Goal: Task Accomplishment & Management: Use online tool/utility

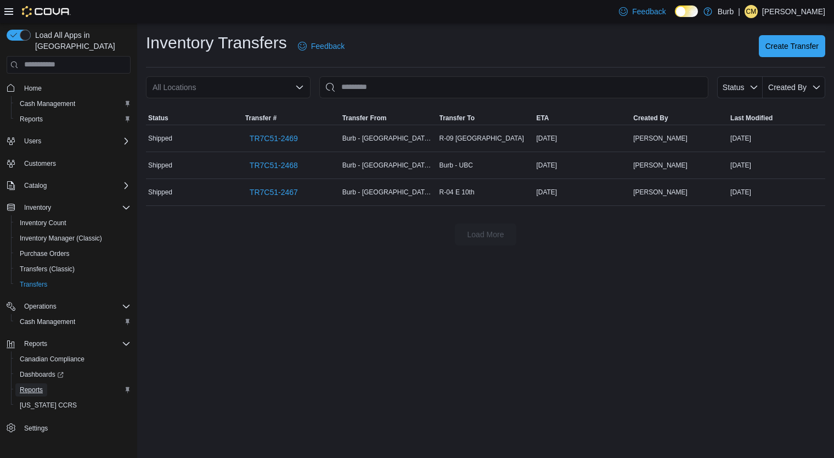
click at [43, 383] on link "Reports" at bounding box center [31, 389] width 32 height 13
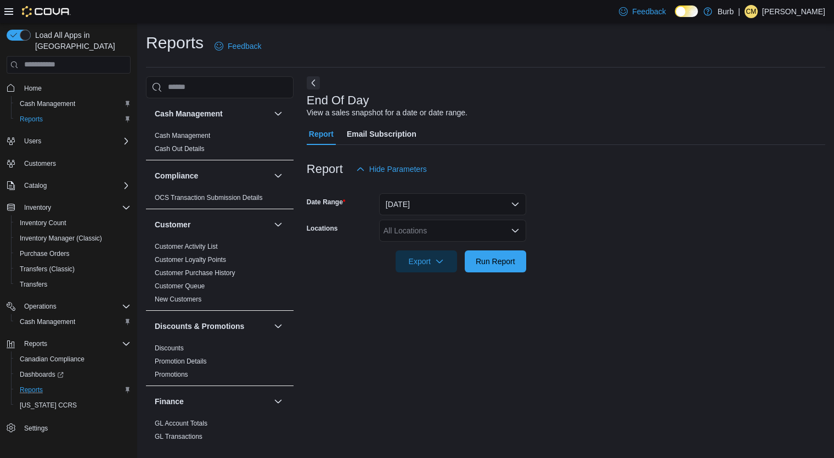
click at [429, 233] on div "All Locations" at bounding box center [452, 230] width 147 height 22
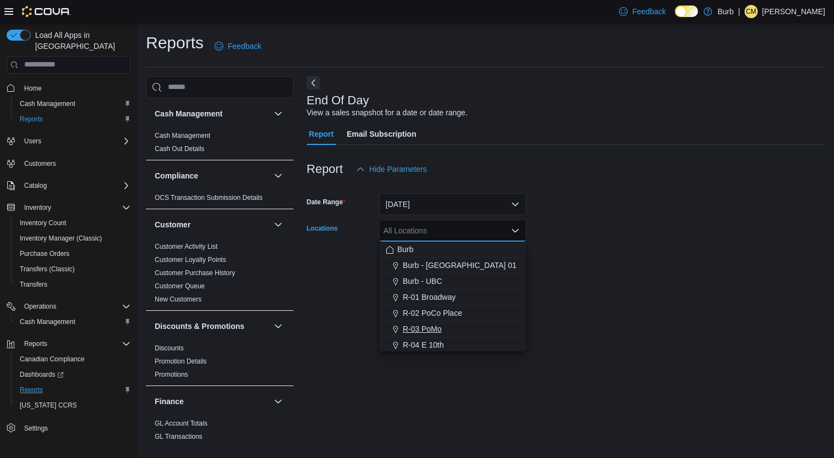
click at [417, 328] on span "R-03 PoMo" at bounding box center [422, 328] width 39 height 11
click at [584, 313] on div "End Of Day View a sales snapshot for a date or date range. Report Email Subscri…" at bounding box center [566, 258] width 518 height 365
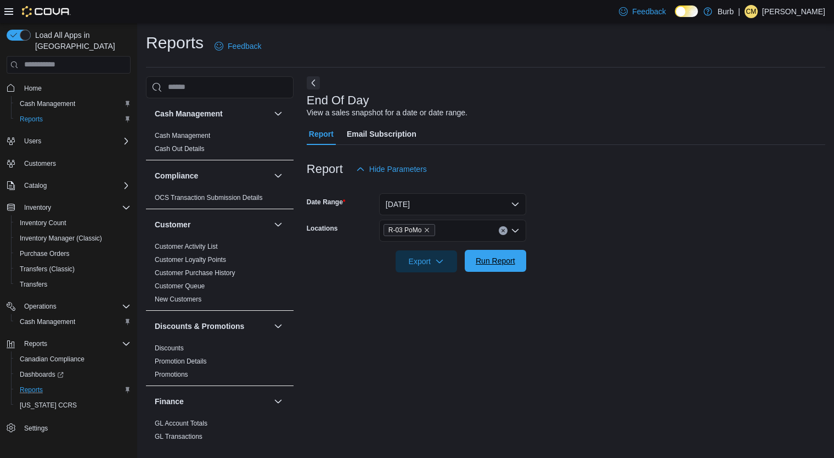
click at [480, 269] on span "Run Report" at bounding box center [495, 261] width 48 height 22
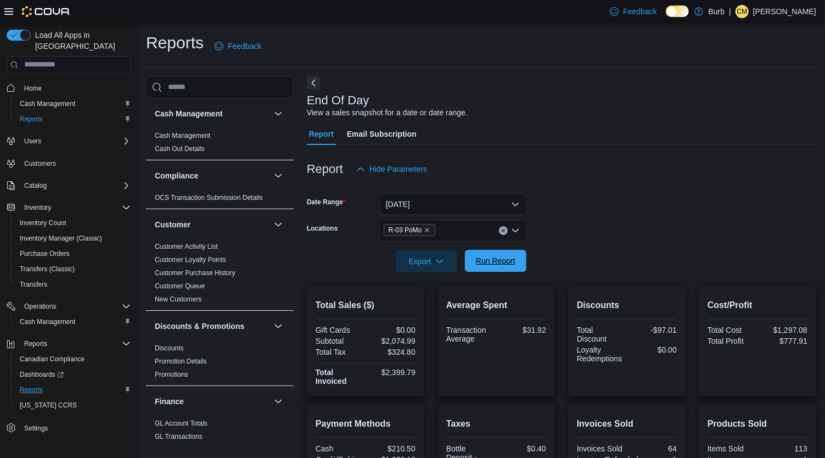
click at [480, 269] on span "Run Report" at bounding box center [495, 261] width 48 height 22
drag, startPoint x: 480, startPoint y: 269, endPoint x: 488, endPoint y: 269, distance: 8.2
click at [488, 269] on span "Run Report" at bounding box center [495, 261] width 48 height 22
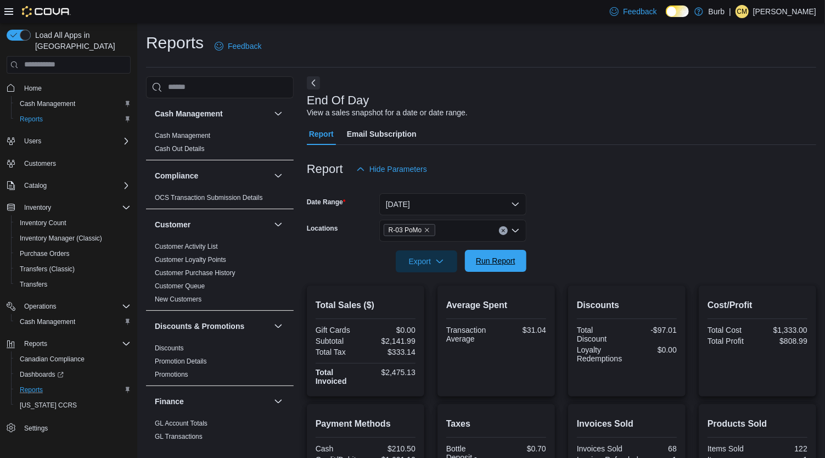
click at [488, 269] on span "Run Report" at bounding box center [495, 261] width 48 height 22
drag, startPoint x: 488, startPoint y: 269, endPoint x: 466, endPoint y: 184, distance: 87.3
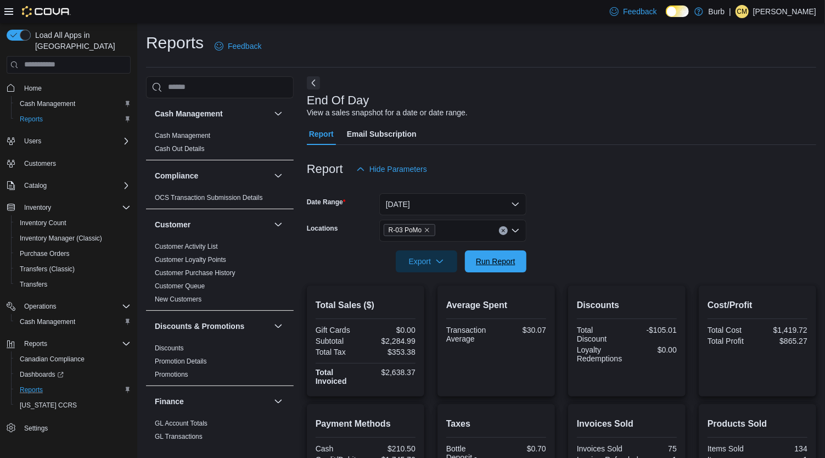
click at [466, 184] on form "Date Range [DATE] Locations R-03 PoMo Export Run Report" at bounding box center [561, 226] width 509 height 92
